Goal: Information Seeking & Learning: Learn about a topic

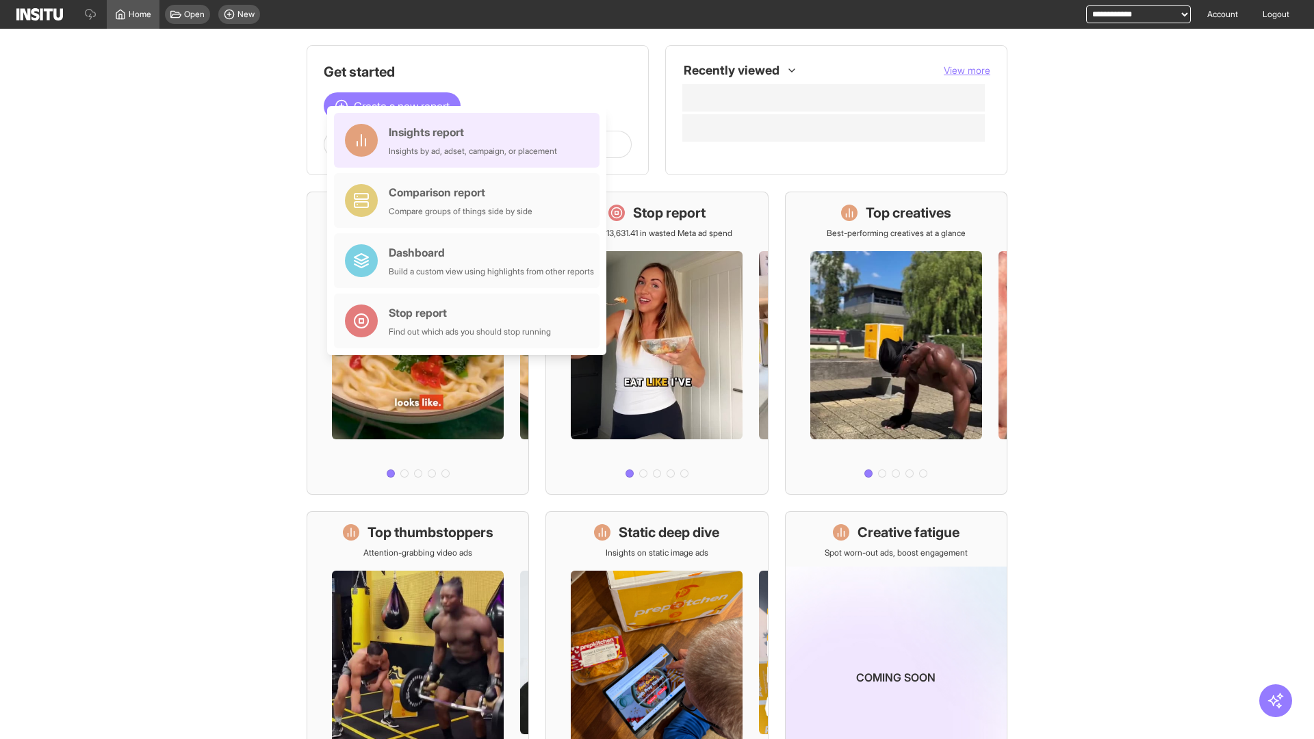
click at [470, 140] on div "Insights report Insights by ad, adset, campaign, or placement" at bounding box center [473, 140] width 168 height 33
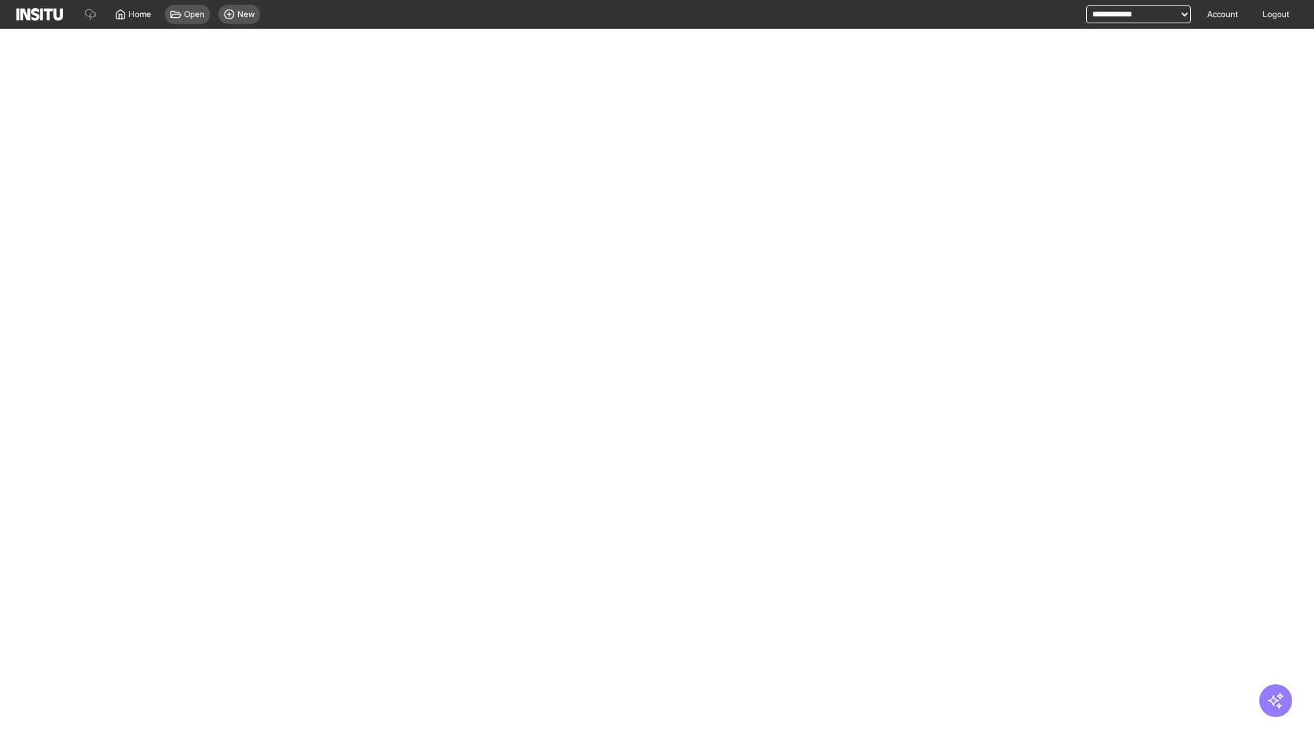
select select "**"
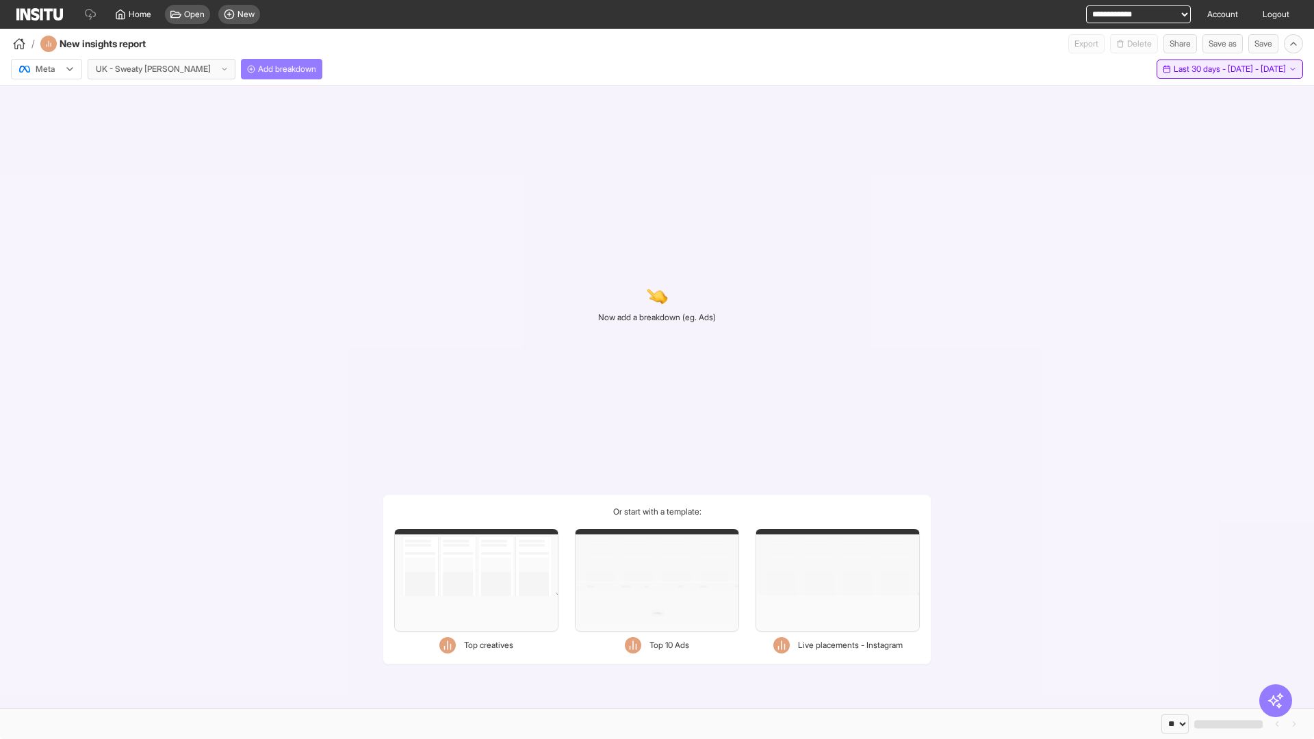
click at [1201, 69] on span "Last 30 days - [DATE] - [DATE]" at bounding box center [1230, 69] width 112 height 11
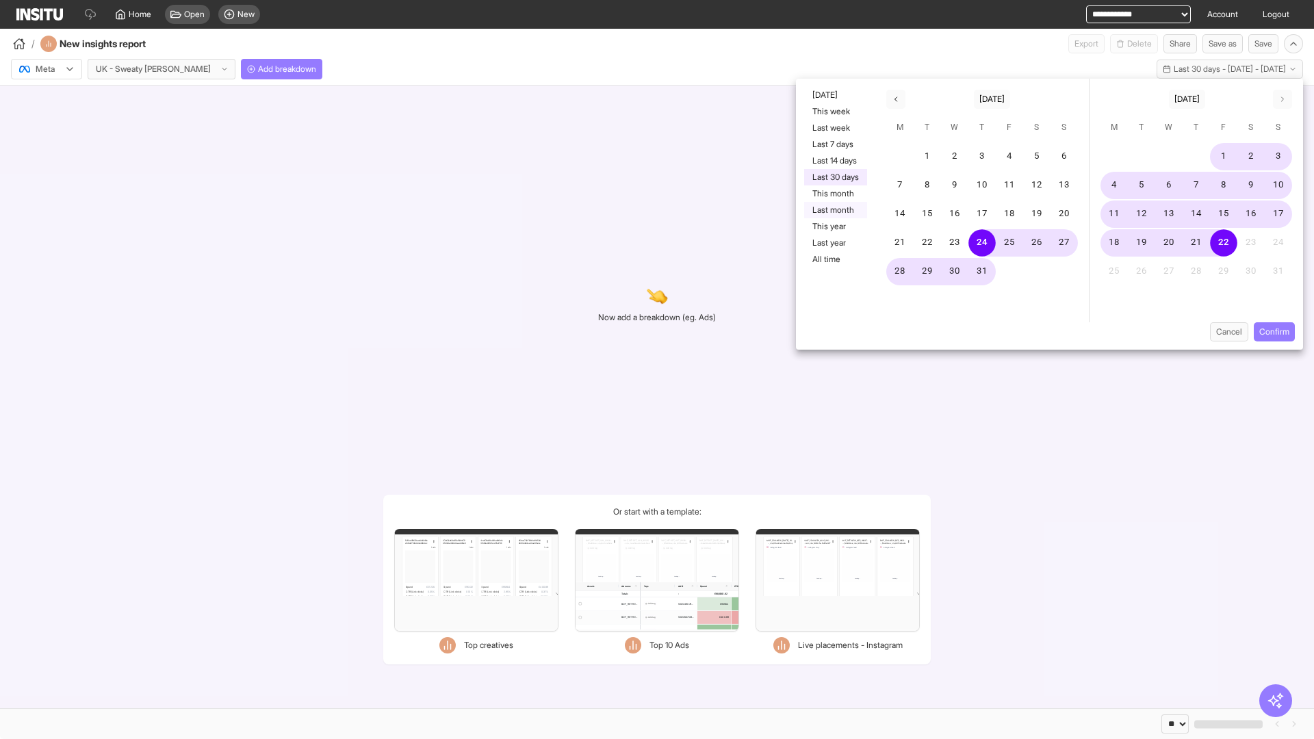
click at [834, 210] on button "Last month" at bounding box center [835, 210] width 63 height 16
